Goal: Check status: Check status

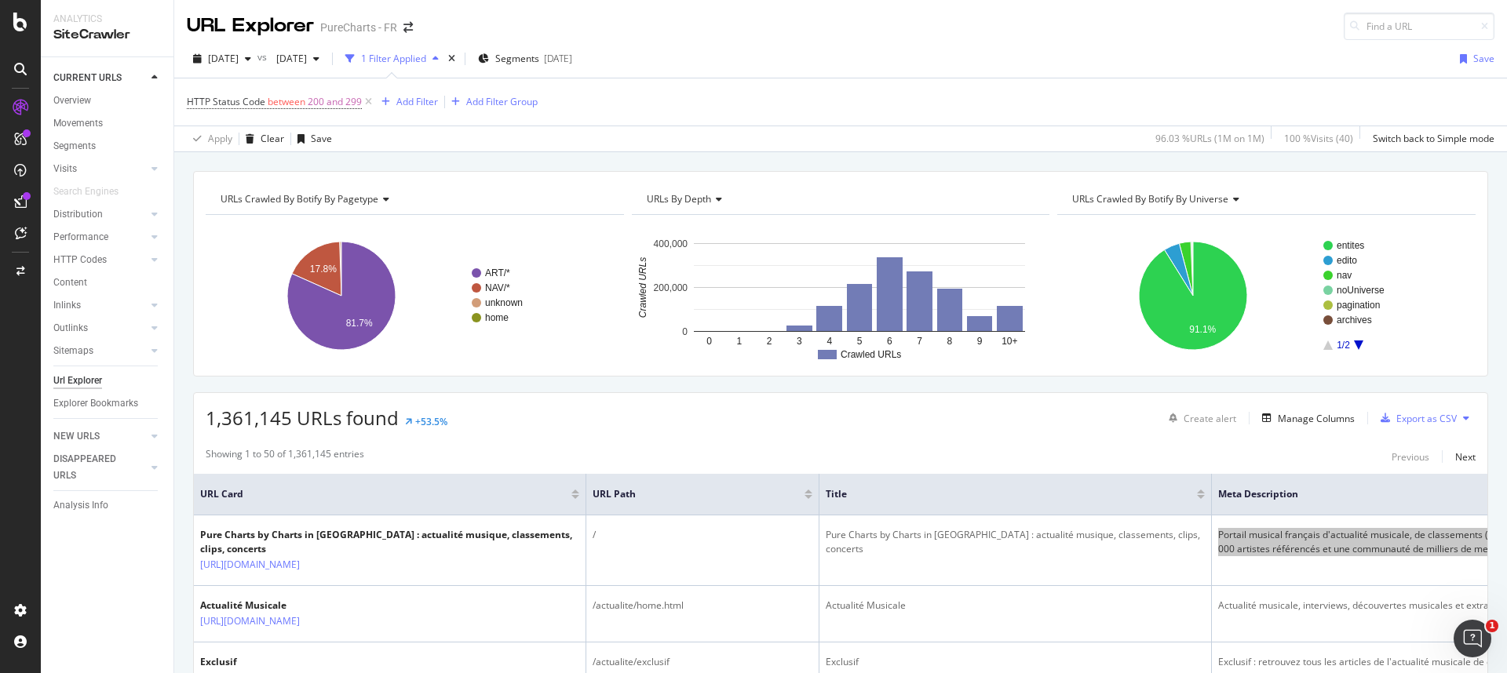
scroll to position [0, 587]
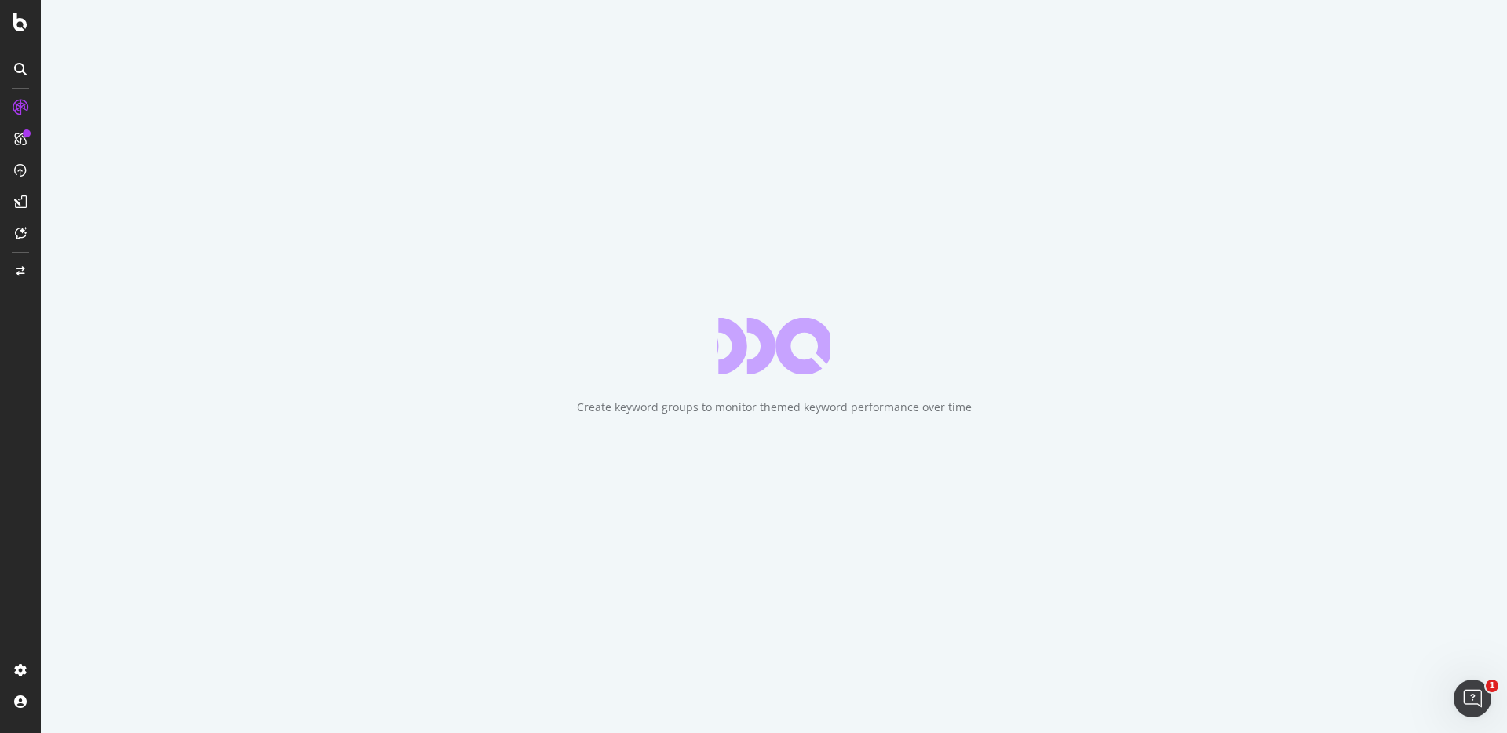
type input "79128"
